Goal: Task Accomplishment & Management: Use online tool/utility

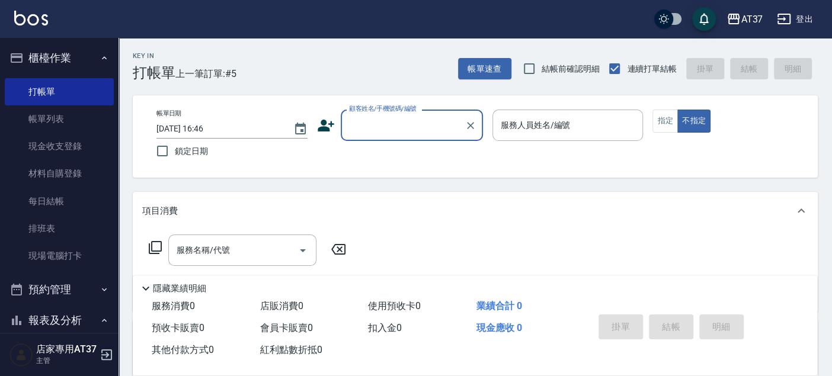
click at [374, 127] on input "顧客姓名/手機號碼/編號" at bounding box center [403, 125] width 114 height 21
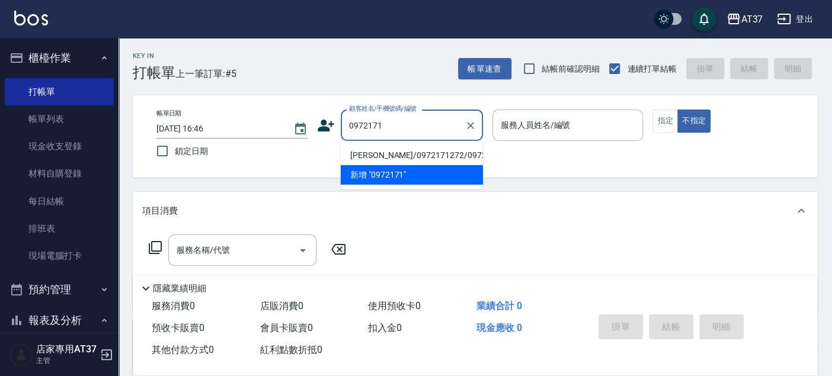
click at [383, 165] on li "[PERSON_NAME]/0972171272/0972171272" at bounding box center [412, 156] width 142 height 20
type input "[PERSON_NAME]/0972171272/0972171272"
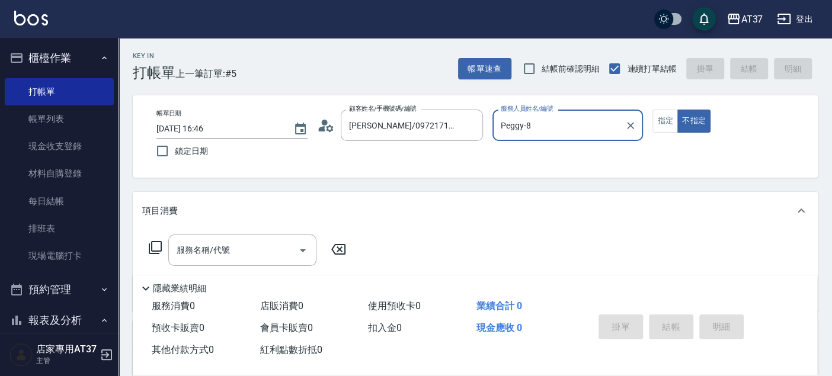
type input "Peggy-8"
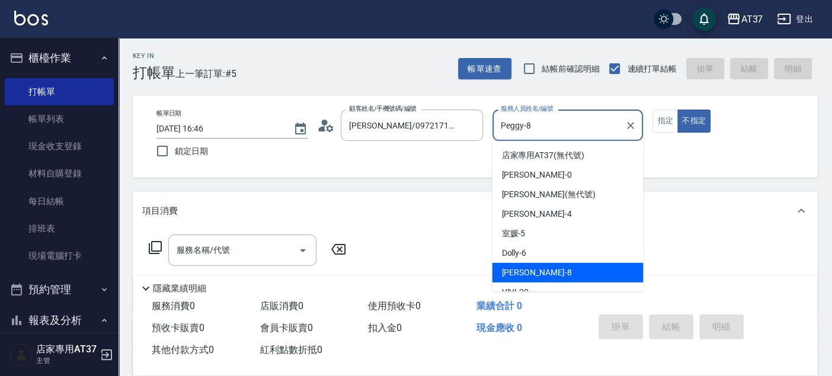
click at [523, 124] on input "Peggy-8" at bounding box center [559, 125] width 123 height 21
click at [426, 181] on div "Key In 打帳單 上一筆訂單:#5 帳單速查 結帳前確認明細 連續打單結帳 掛單 結帳 明細 帳單日期 [DATE] 16:46 鎖定日期 顧客姓名/手機…" at bounding box center [475, 306] width 713 height 537
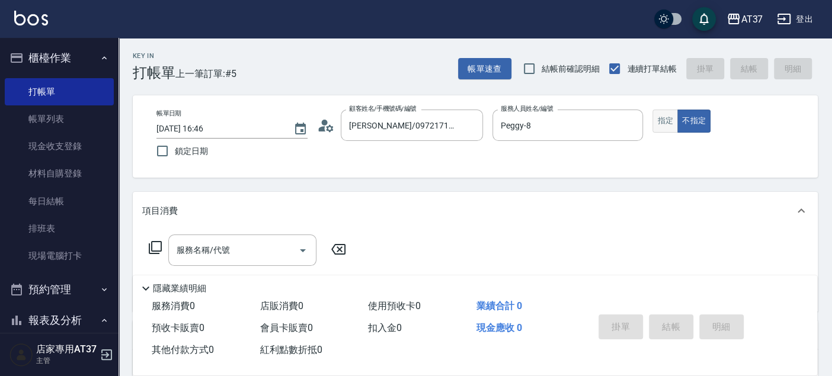
click at [665, 121] on button "指定" at bounding box center [664, 121] width 25 height 23
click at [200, 255] on div "服務名稱/代號 服務名稱/代號" at bounding box center [242, 250] width 148 height 31
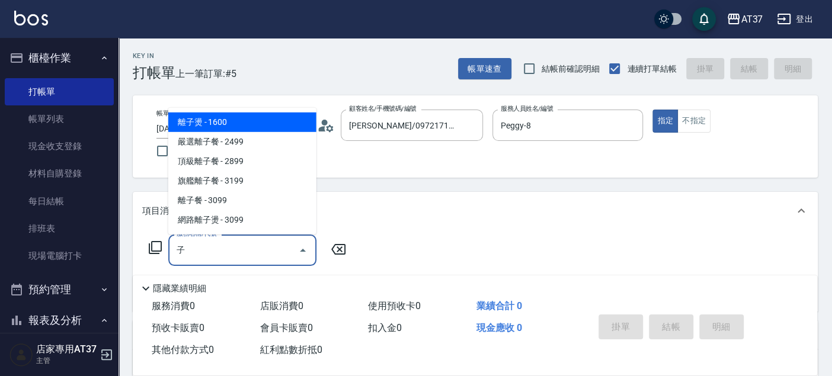
click at [206, 117] on span "離子燙 - 1600" at bounding box center [242, 123] width 148 height 20
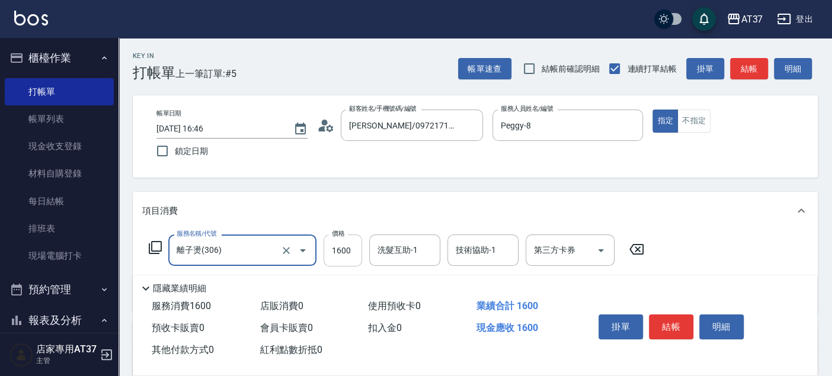
type input "離子燙(306)"
click at [353, 260] on input "1600" at bounding box center [343, 251] width 39 height 32
type input "2799"
click at [425, 249] on input "洗髮互助-1" at bounding box center [405, 250] width 60 height 21
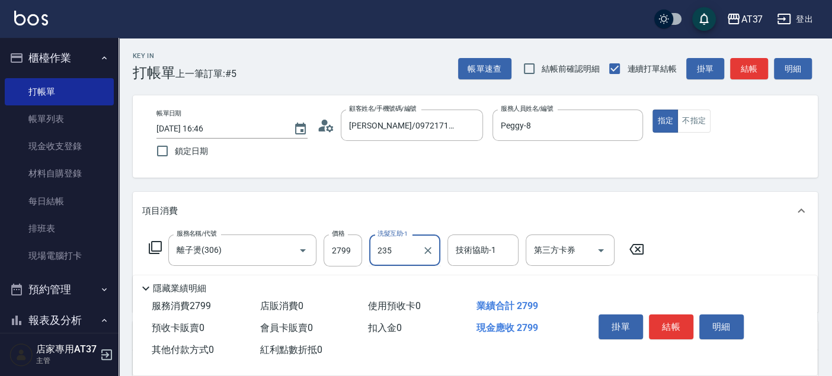
type input "235"
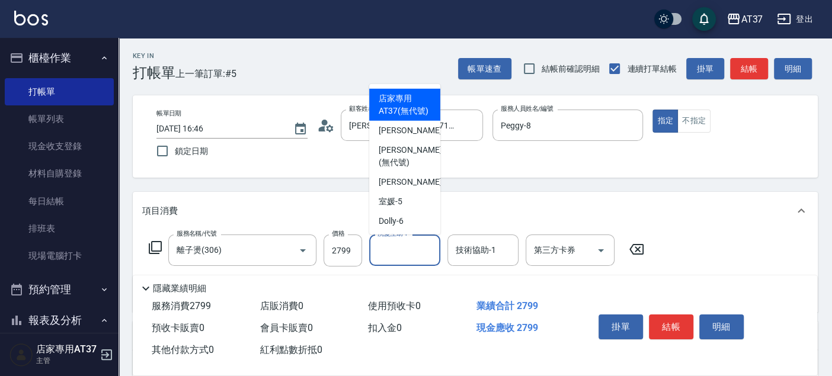
click at [409, 248] on div "洗髮互助-1 洗髮互助-1" at bounding box center [404, 250] width 71 height 31
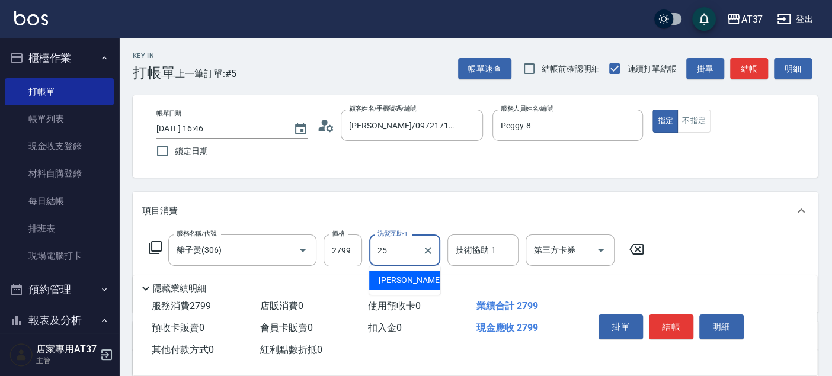
type input "[PERSON_NAME]-25"
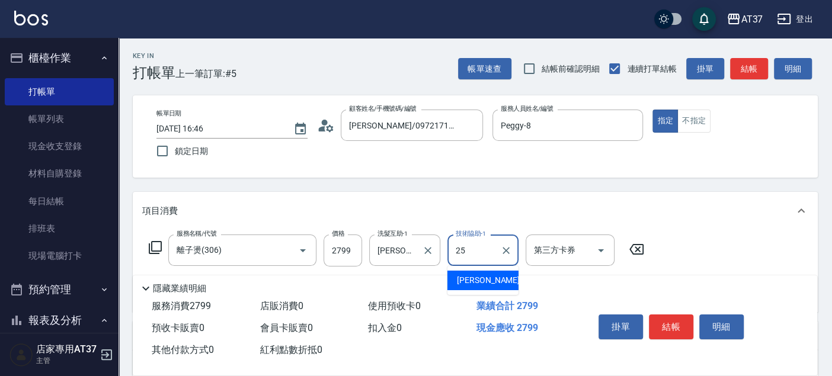
type input "[PERSON_NAME]-25"
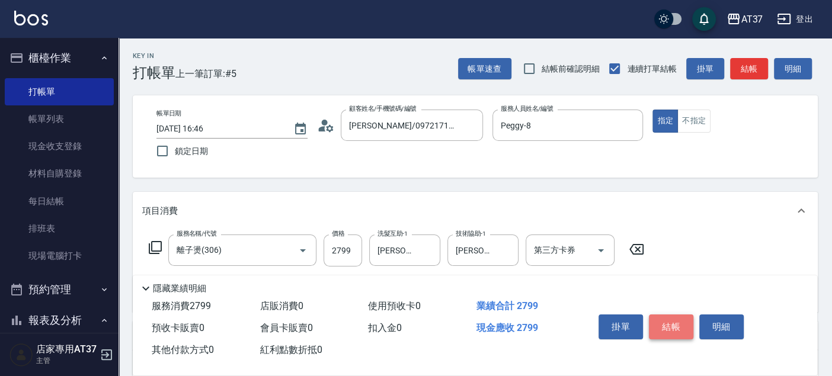
click at [672, 323] on button "結帳" at bounding box center [671, 327] width 44 height 25
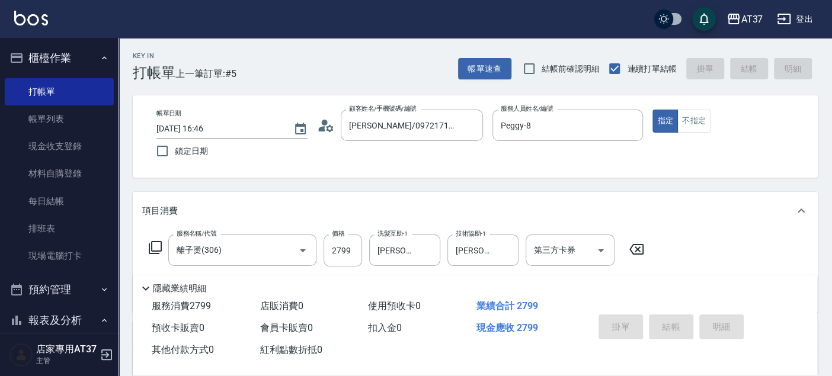
type input "[DATE] 17:59"
